Goal: Find specific page/section: Find specific page/section

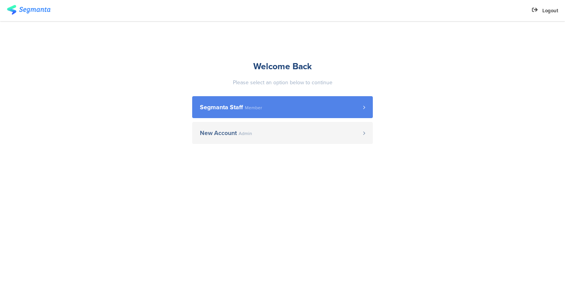
click at [284, 107] on span "Segmanta Staff Member" at bounding box center [281, 107] width 163 height 6
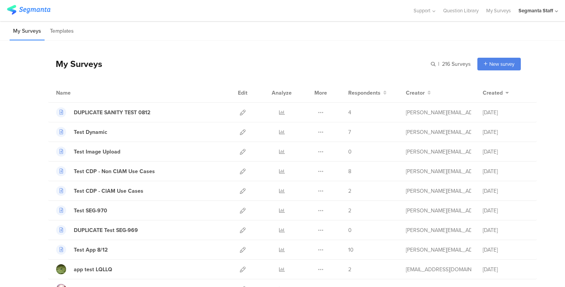
click at [256, 61] on div "My Surveys | 216 Surveys New survey Start from scratch Choose from templates" at bounding box center [284, 63] width 473 height 31
click at [367, 57] on div "My Surveys | 216 Surveys New survey Start from scratch Choose from templates" at bounding box center [284, 63] width 473 height 31
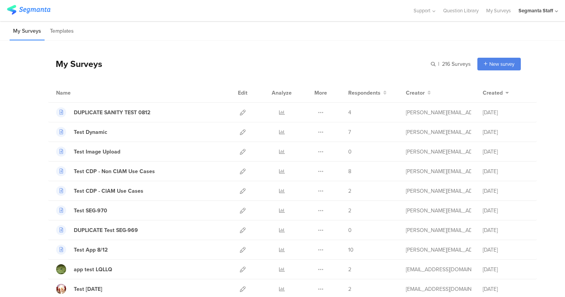
click at [374, 50] on div "My Surveys | 216 Surveys New survey Start from scratch Choose from templates" at bounding box center [284, 63] width 473 height 31
click at [292, 50] on div "My Surveys | 216 Surveys New survey Start from scratch Choose from templates" at bounding box center [284, 63] width 473 height 31
click at [341, 52] on div "My Surveys | 216 Surveys New survey Start from scratch Choose from templates" at bounding box center [284, 63] width 473 height 31
